Goal: Information Seeking & Learning: Compare options

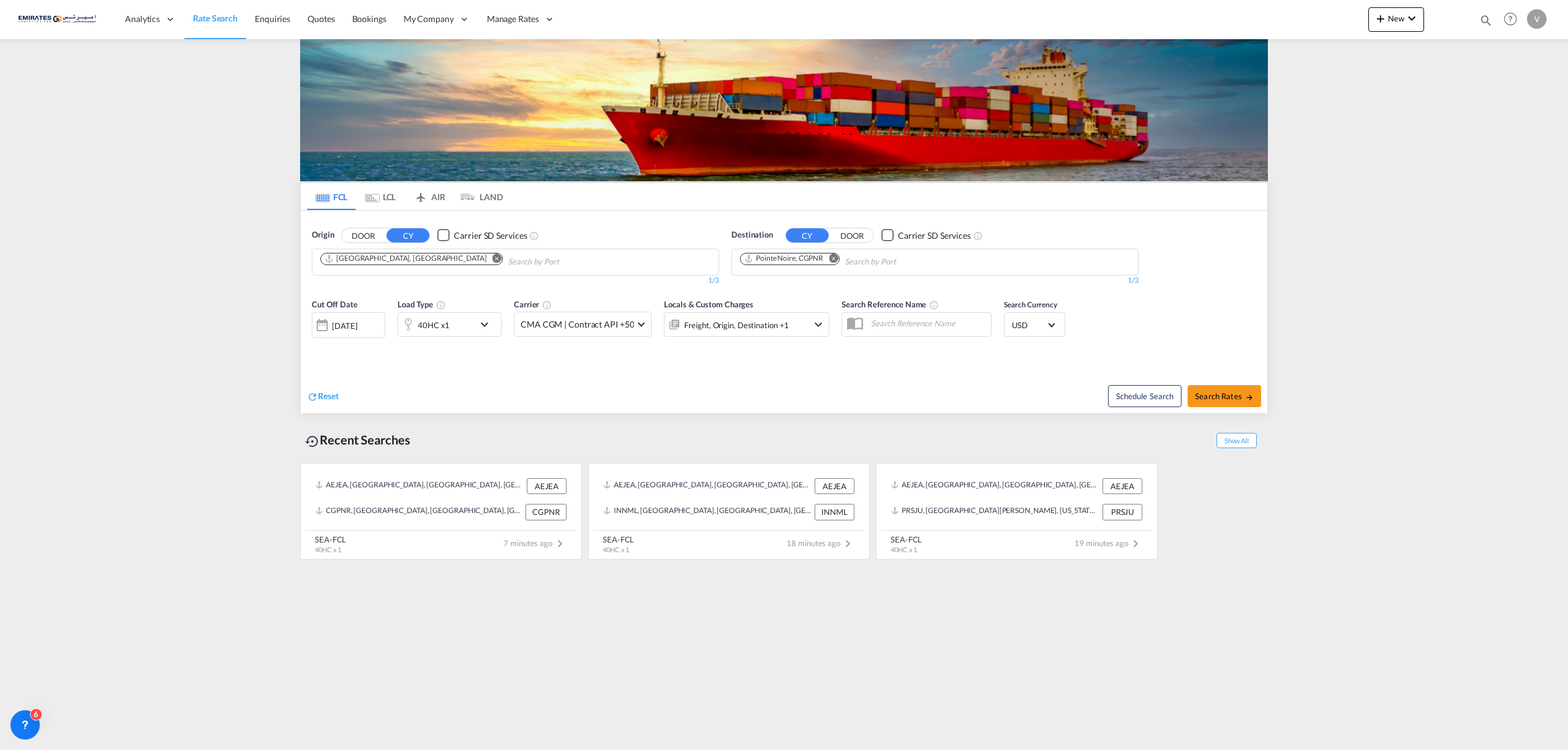
click at [836, 260] on md-icon "Remove" at bounding box center [833, 258] width 9 height 9
type input "cebu"
click at [782, 290] on div "Cebu Philippines PHCEB" at bounding box center [835, 291] width 233 height 37
click at [321, 332] on div at bounding box center [322, 325] width 20 height 24
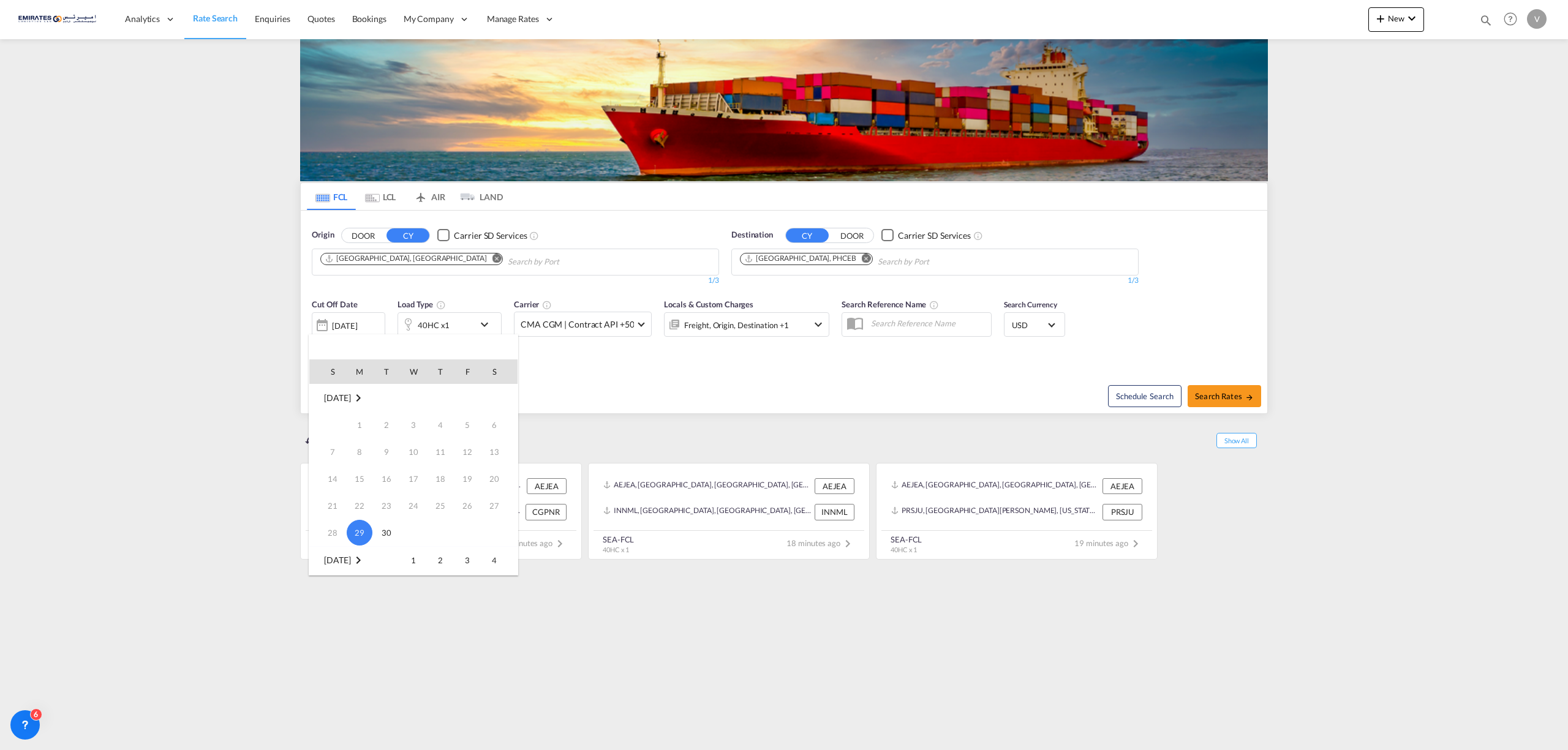
scroll to position [163, 0]
click at [464, 403] on span "3" at bounding box center [468, 397] width 24 height 24
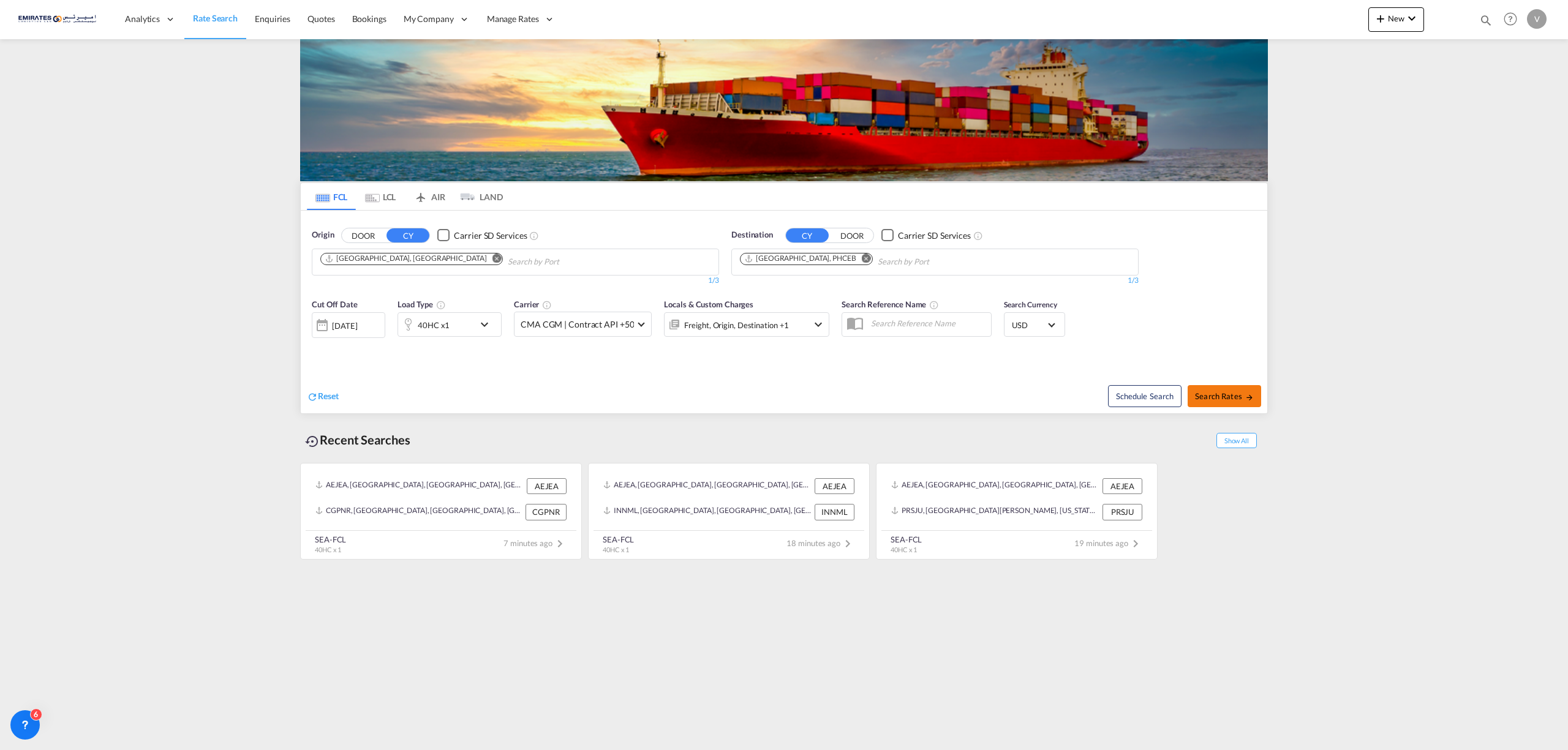
click at [1233, 404] on button "Search Rates" at bounding box center [1224, 396] width 73 height 22
type input "AEJEA to PHCEB / 3 Oct 2025"
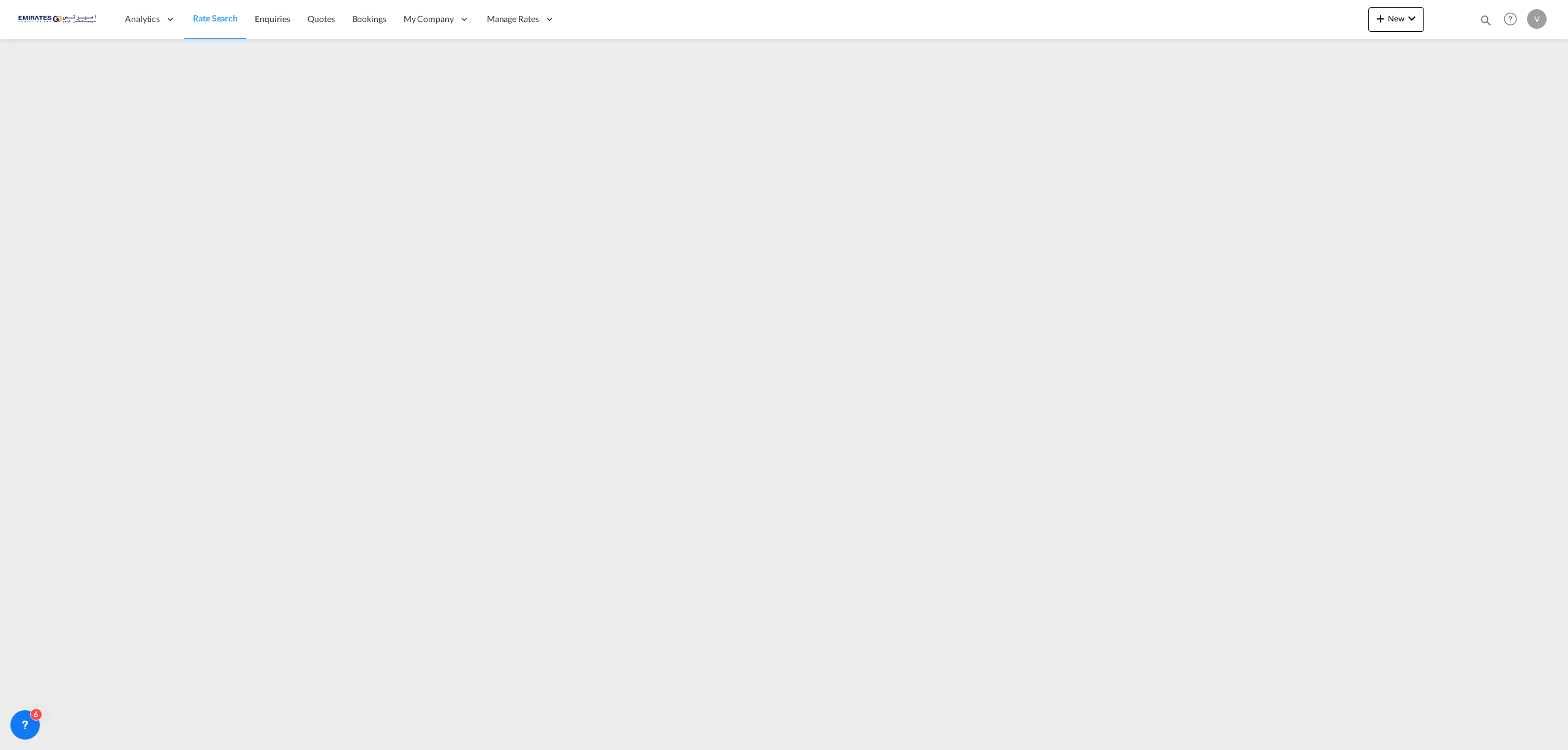
click at [573, 748] on md-content "Analytics Reports Dashboard Rate Search Enquiries Quotes Bookings" at bounding box center [784, 375] width 1568 height 750
